Goal: Check status: Check status

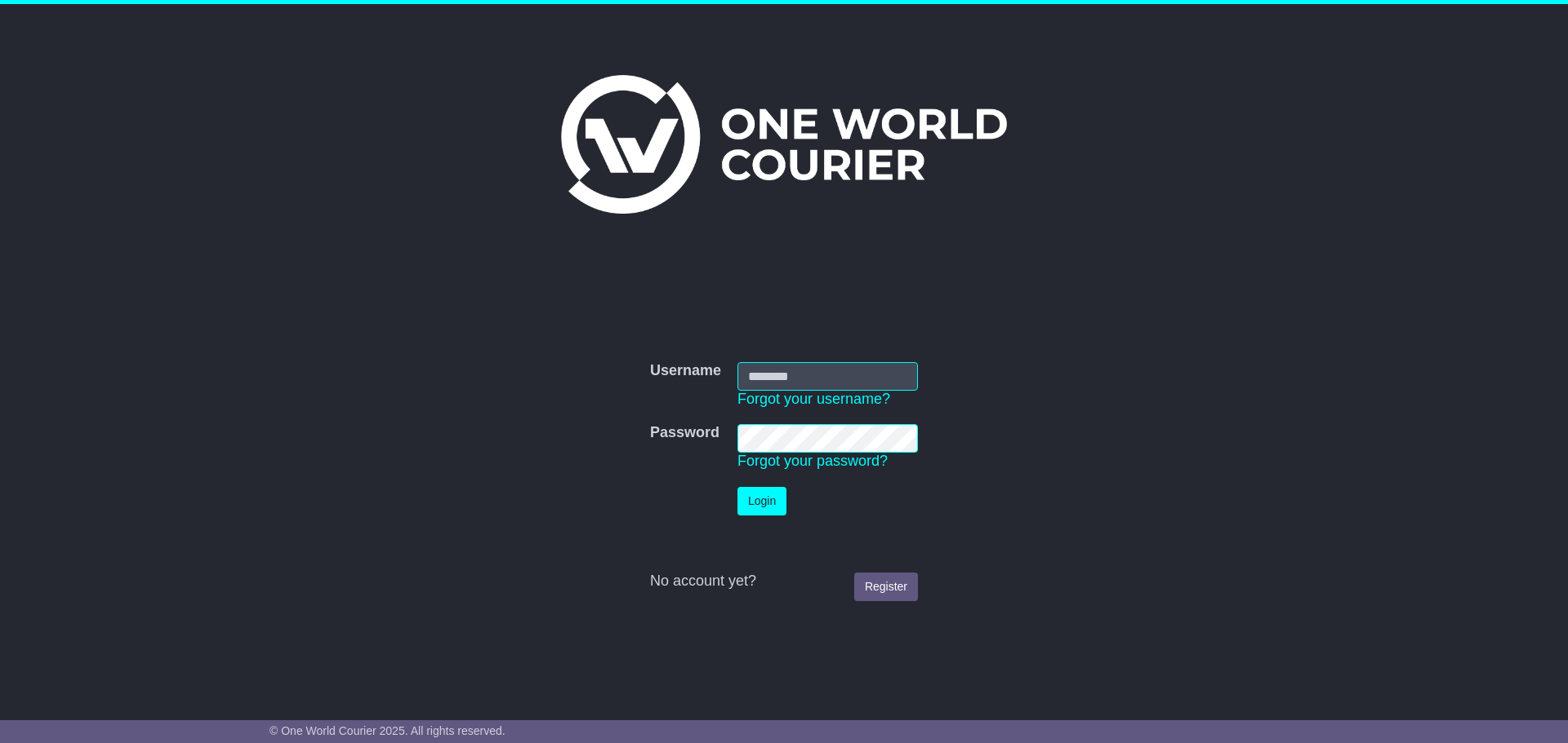
type input "**********"
click at [763, 503] on button "Login" at bounding box center [762, 501] width 49 height 28
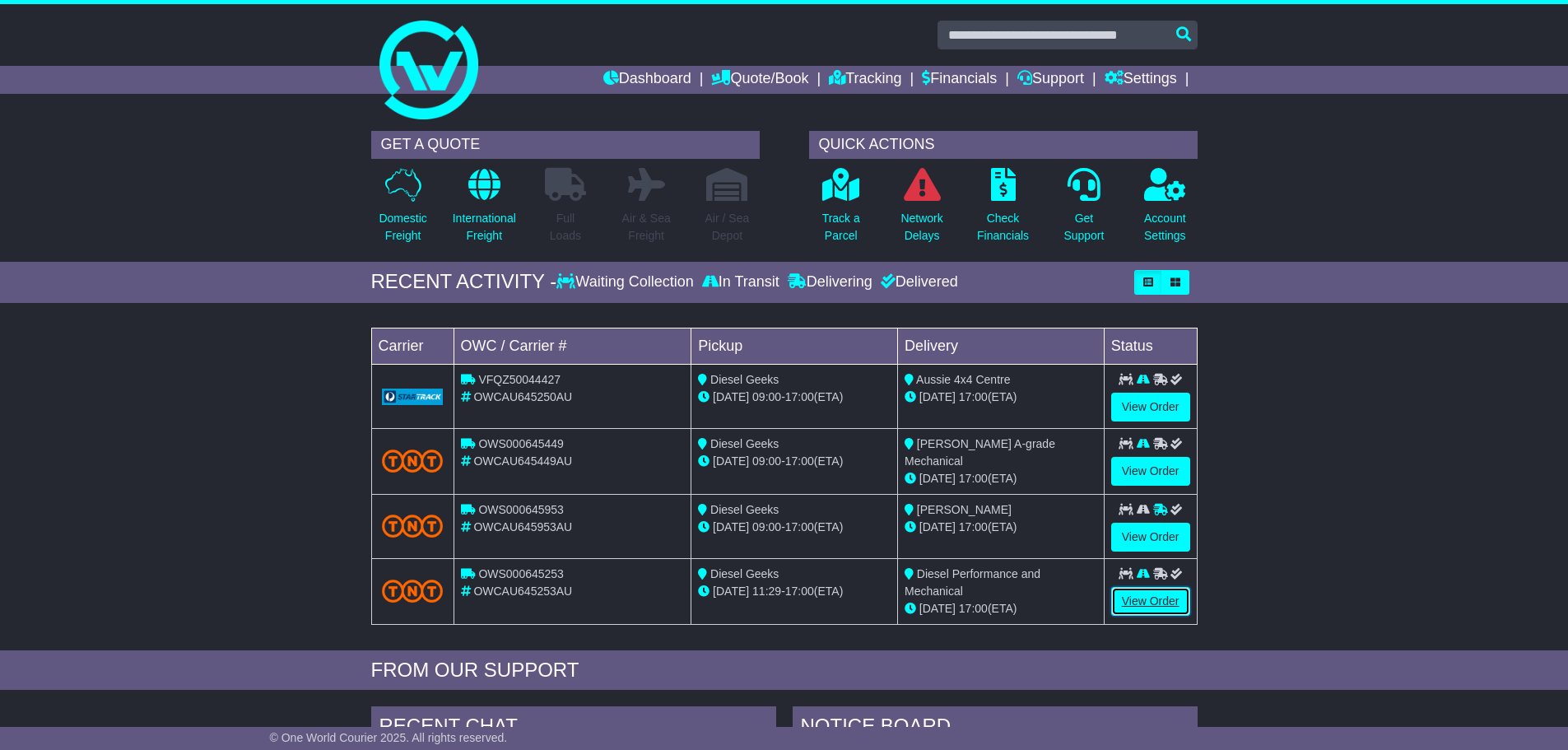
click at [1154, 600] on link "View Order" at bounding box center [1151, 601] width 79 height 29
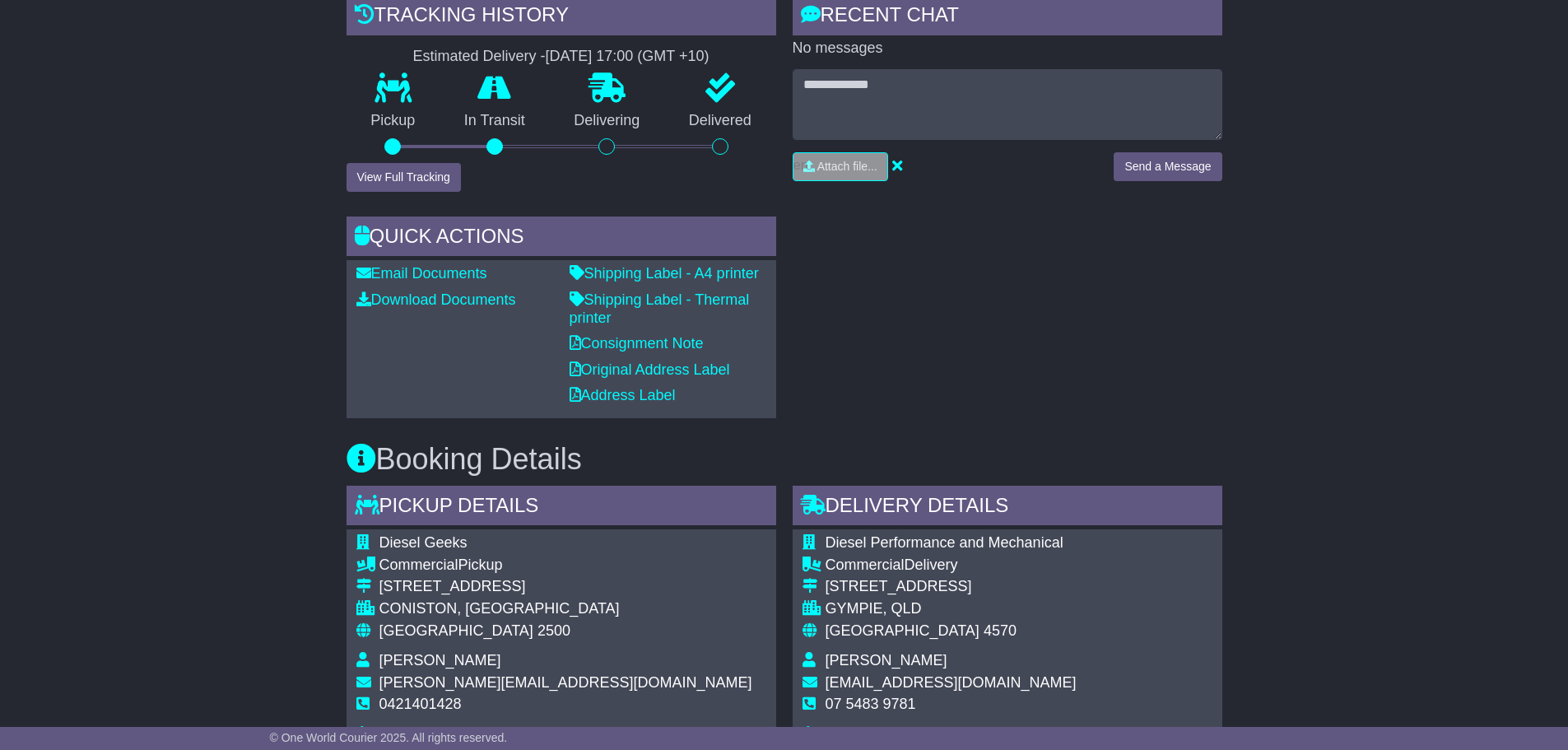
scroll to position [412, 0]
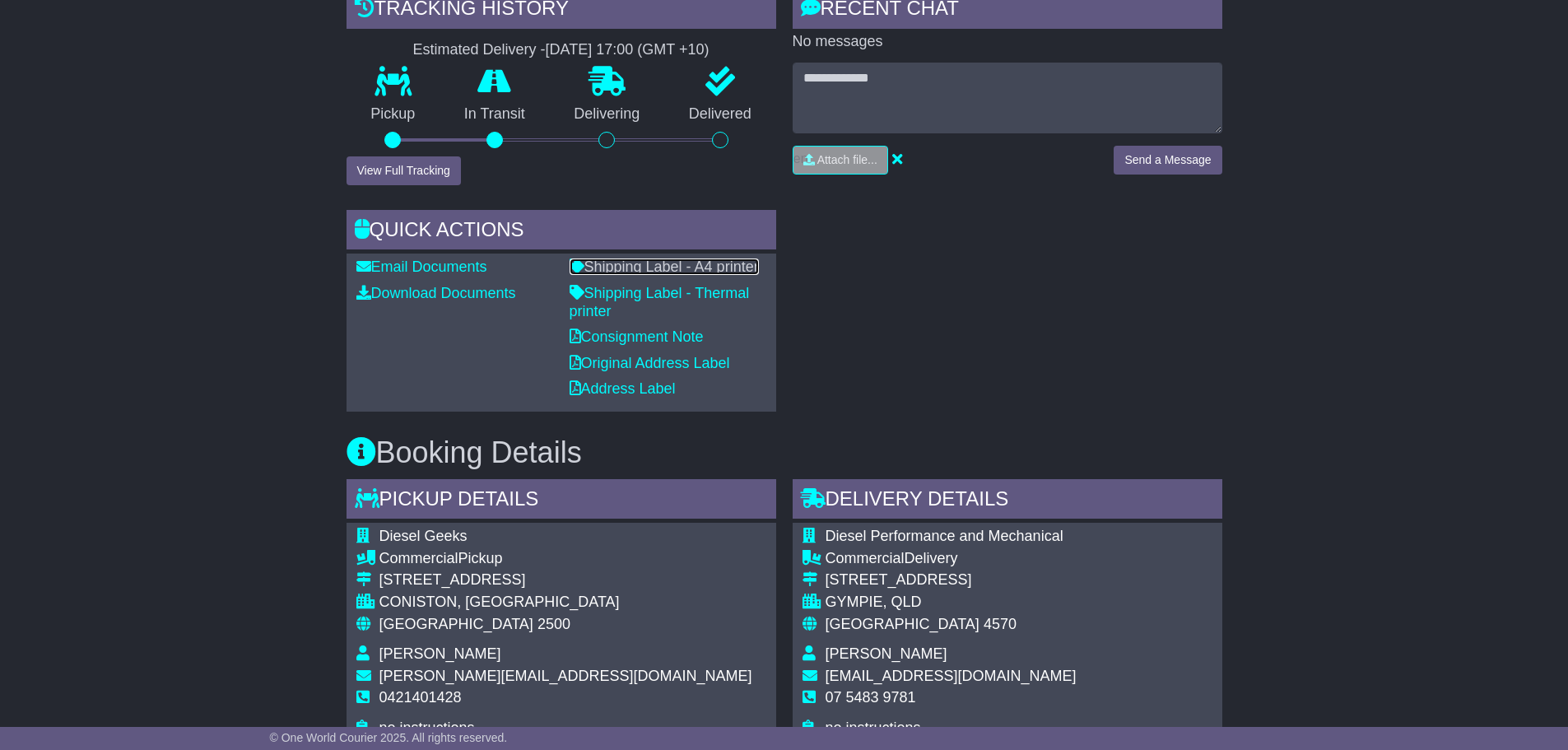
click at [671, 263] on link "Shipping Label - A4 printer" at bounding box center [663, 267] width 189 height 17
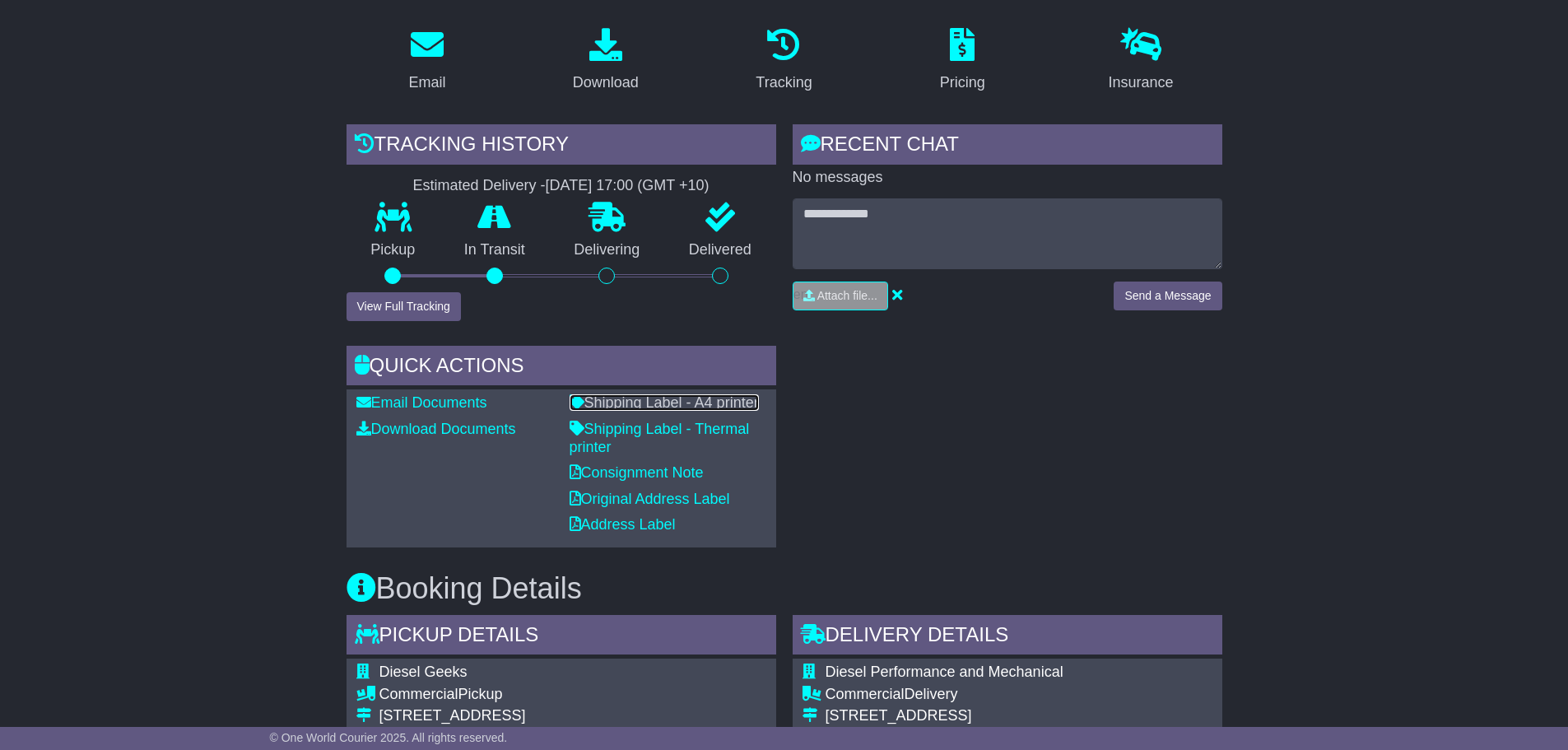
scroll to position [247, 0]
